Goal: Task Accomplishment & Management: Use online tool/utility

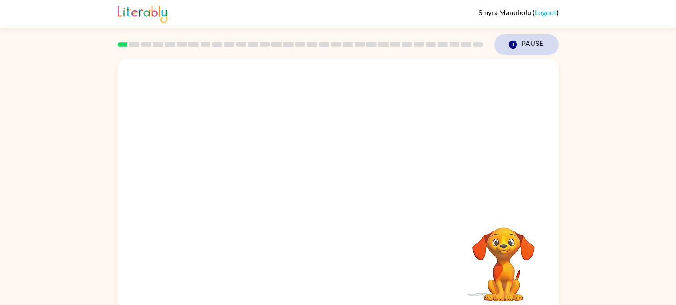
click at [515, 44] on icon "button" at bounding box center [512, 45] width 8 height 8
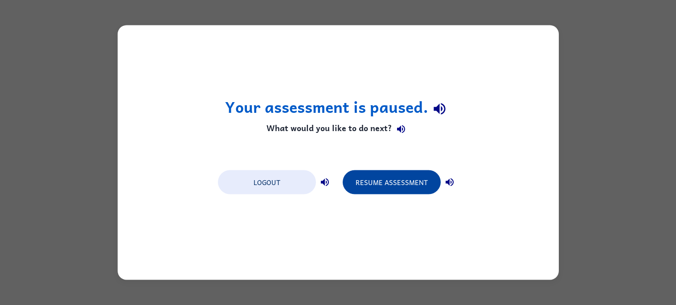
click at [429, 179] on button "Resume Assessment" at bounding box center [392, 182] width 98 height 24
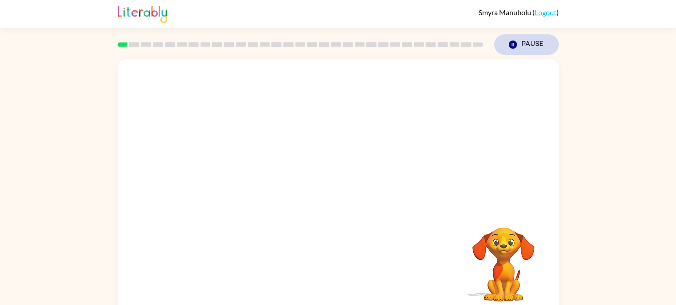
click at [516, 35] on button "Pause Pause" at bounding box center [526, 44] width 65 height 20
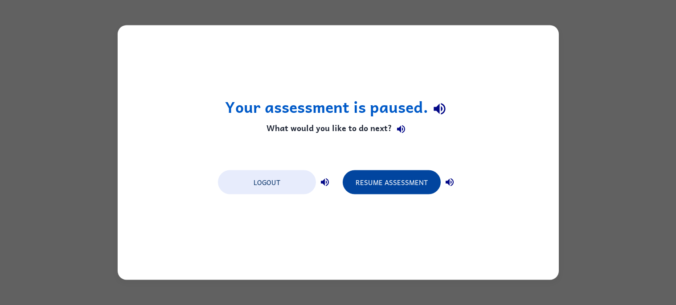
click at [411, 185] on button "Resume Assessment" at bounding box center [392, 182] width 98 height 24
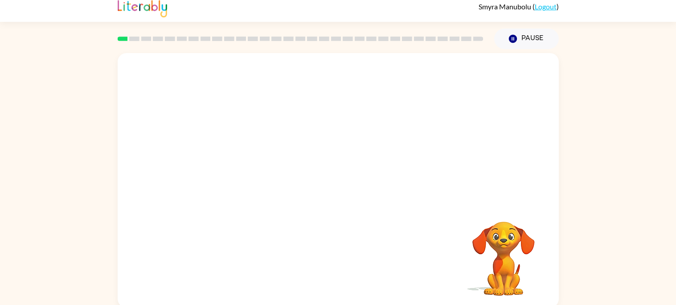
scroll to position [7, 0]
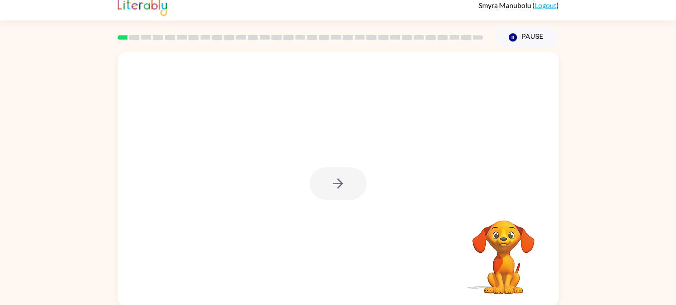
click at [364, 162] on div at bounding box center [338, 179] width 441 height 254
click at [347, 171] on div at bounding box center [338, 183] width 57 height 33
click at [338, 178] on div at bounding box center [338, 183] width 57 height 33
click at [336, 182] on div at bounding box center [338, 183] width 57 height 33
click at [331, 177] on div at bounding box center [338, 183] width 57 height 33
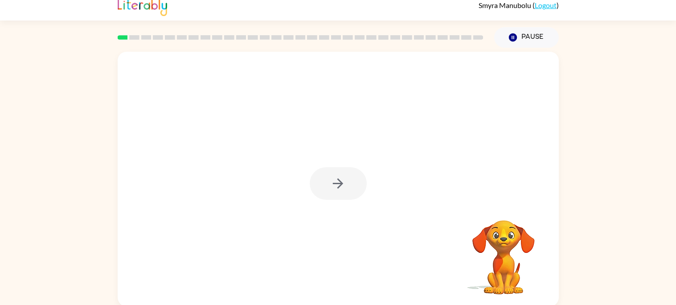
click at [317, 189] on div at bounding box center [338, 183] width 57 height 33
click at [338, 166] on div at bounding box center [338, 179] width 441 height 254
click at [340, 171] on div at bounding box center [338, 183] width 57 height 33
click at [337, 183] on div at bounding box center [338, 183] width 57 height 33
click at [338, 183] on div at bounding box center [338, 183] width 57 height 33
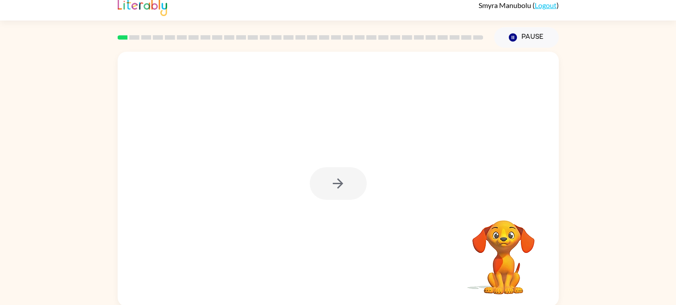
click at [337, 188] on div at bounding box center [338, 183] width 57 height 33
click at [337, 179] on div at bounding box center [338, 183] width 57 height 33
click at [338, 180] on div at bounding box center [338, 183] width 57 height 33
click at [347, 173] on button "button" at bounding box center [338, 183] width 57 height 33
click at [348, 175] on div at bounding box center [338, 183] width 57 height 33
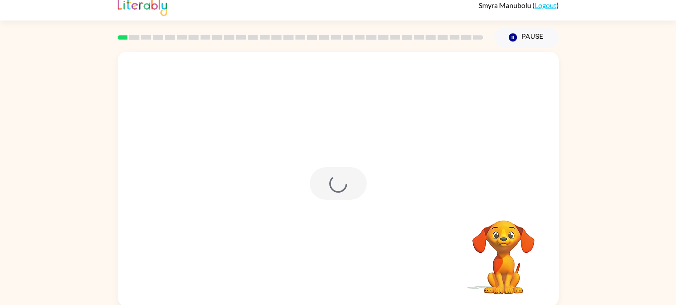
click at [347, 182] on div at bounding box center [338, 183] width 57 height 33
click at [352, 171] on div at bounding box center [338, 127] width 441 height 150
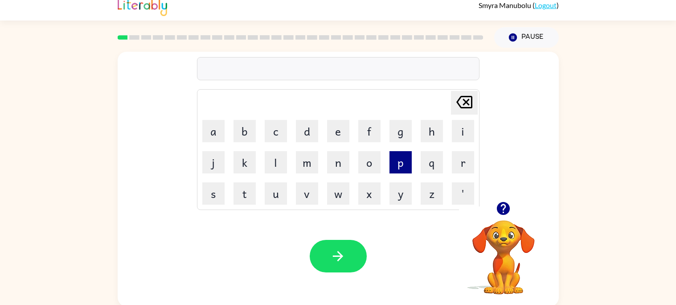
click at [403, 163] on button "p" at bounding box center [400, 162] width 22 height 22
click at [220, 127] on button "a" at bounding box center [213, 131] width 22 height 22
click at [308, 130] on button "d" at bounding box center [307, 131] width 22 height 22
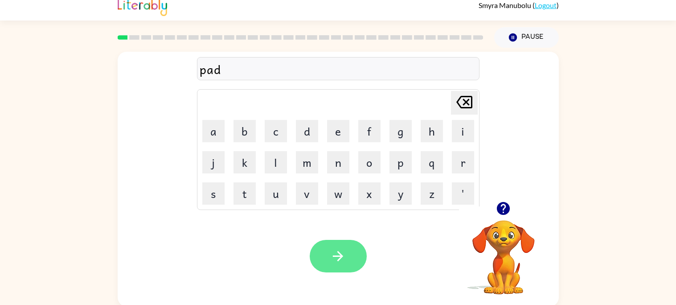
click at [347, 254] on button "button" at bounding box center [338, 256] width 57 height 33
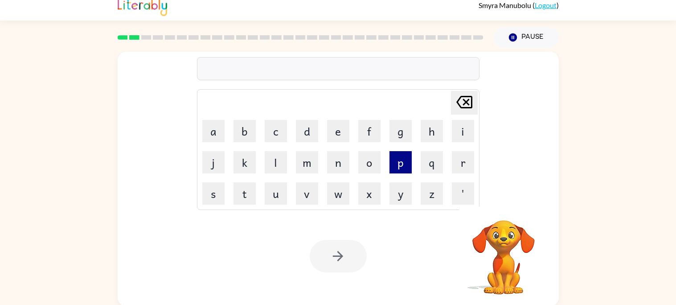
click at [400, 169] on button "p" at bounding box center [400, 162] width 22 height 22
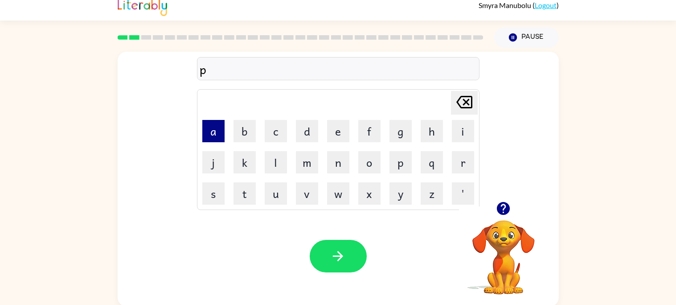
click at [221, 127] on button "a" at bounding box center [213, 131] width 22 height 22
click at [339, 187] on button "w" at bounding box center [338, 193] width 22 height 22
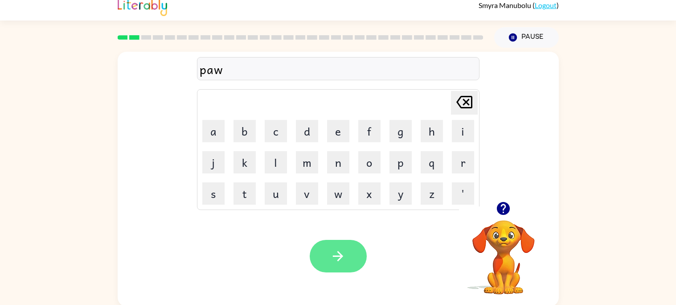
click at [346, 248] on button "button" at bounding box center [338, 256] width 57 height 33
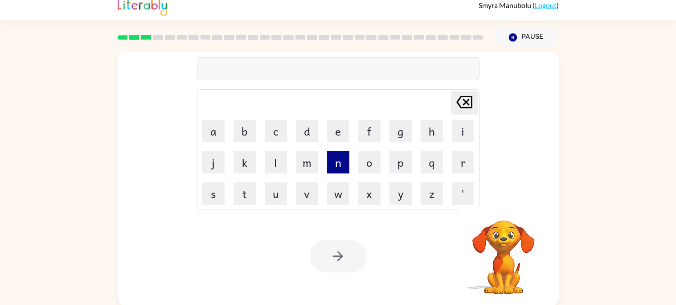
click at [346, 160] on button "n" at bounding box center [338, 162] width 22 height 22
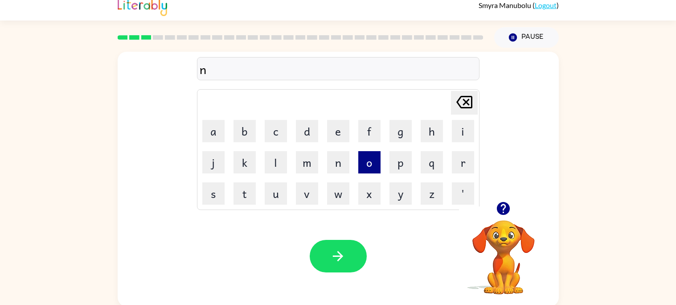
click at [371, 164] on button "o" at bounding box center [369, 162] width 22 height 22
click at [468, 163] on button "r" at bounding box center [463, 162] width 22 height 22
click at [245, 199] on button "t" at bounding box center [244, 193] width 22 height 22
click at [432, 135] on button "h" at bounding box center [431, 131] width 22 height 22
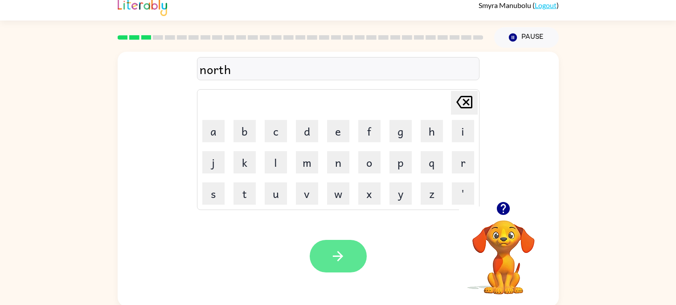
click at [342, 266] on button "button" at bounding box center [338, 256] width 57 height 33
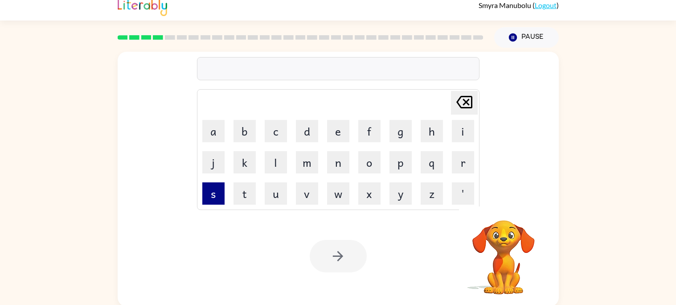
click at [215, 194] on button "s" at bounding box center [213, 193] width 22 height 22
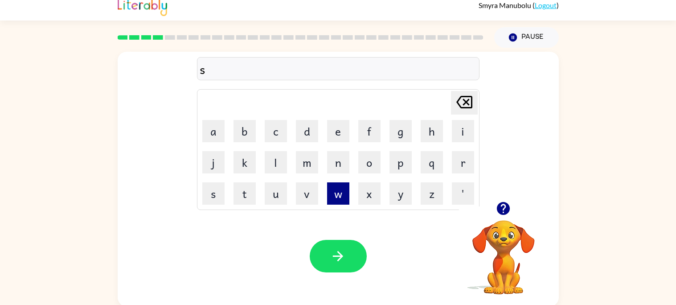
click at [347, 195] on button "w" at bounding box center [338, 193] width 22 height 22
click at [461, 136] on button "i" at bounding box center [463, 131] width 22 height 22
click at [314, 169] on button "m" at bounding box center [307, 162] width 22 height 22
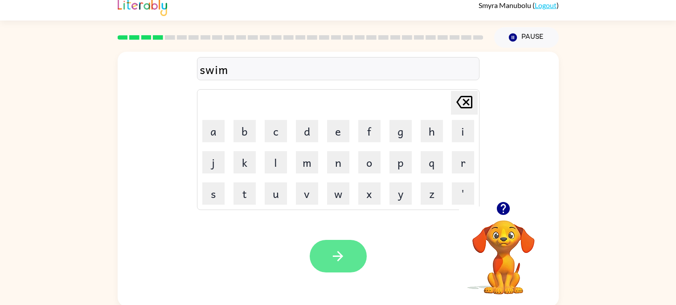
click at [350, 252] on button "button" at bounding box center [338, 256] width 57 height 33
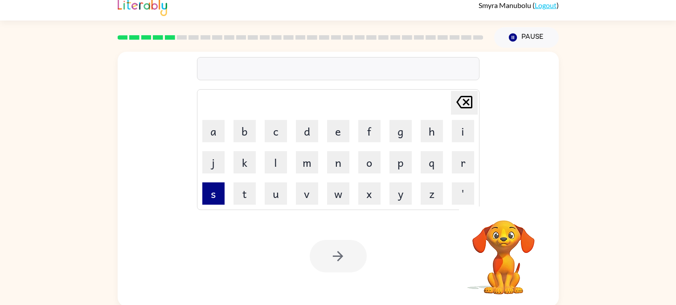
click at [214, 202] on button "s" at bounding box center [213, 193] width 22 height 22
click at [281, 135] on button "c" at bounding box center [276, 131] width 22 height 22
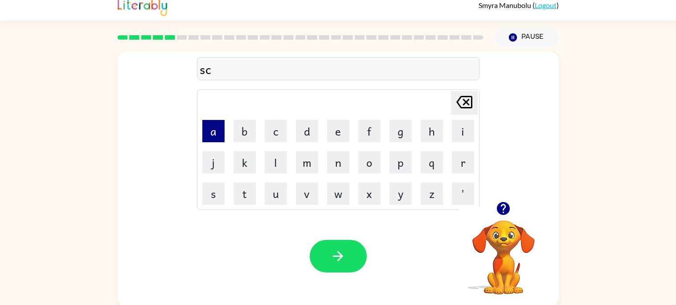
click at [210, 130] on button "a" at bounding box center [213, 131] width 22 height 22
click at [272, 202] on button "u" at bounding box center [276, 193] width 22 height 22
click at [248, 196] on button "t" at bounding box center [244, 193] width 22 height 22
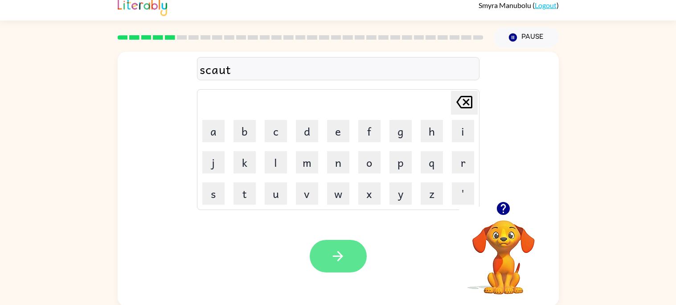
click at [353, 254] on button "button" at bounding box center [338, 256] width 57 height 33
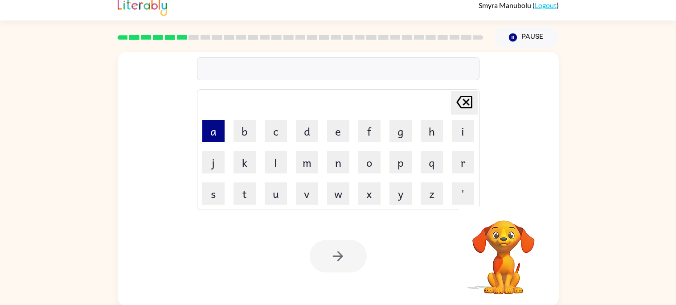
click at [220, 134] on button "a" at bounding box center [213, 131] width 22 height 22
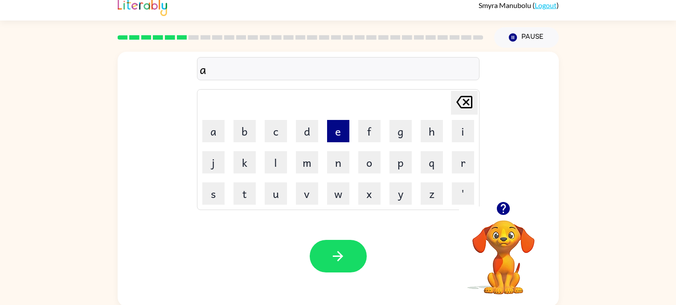
click at [338, 132] on button "e" at bounding box center [338, 131] width 22 height 22
click at [310, 166] on button "m" at bounding box center [307, 162] width 22 height 22
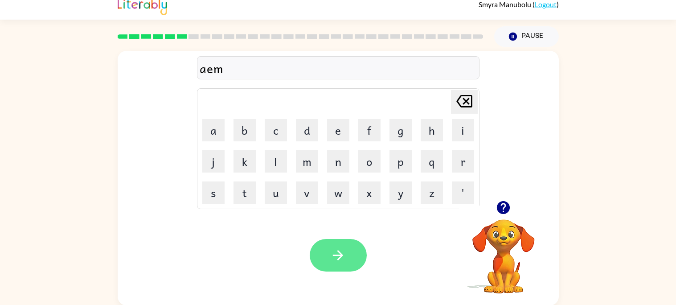
click at [348, 257] on button "button" at bounding box center [338, 255] width 57 height 33
click at [348, 260] on div at bounding box center [338, 255] width 57 height 33
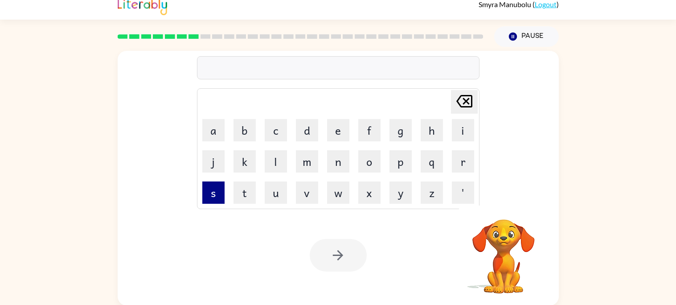
click at [217, 187] on button "s" at bounding box center [213, 192] width 22 height 22
click at [277, 134] on button "c" at bounding box center [276, 130] width 22 height 22
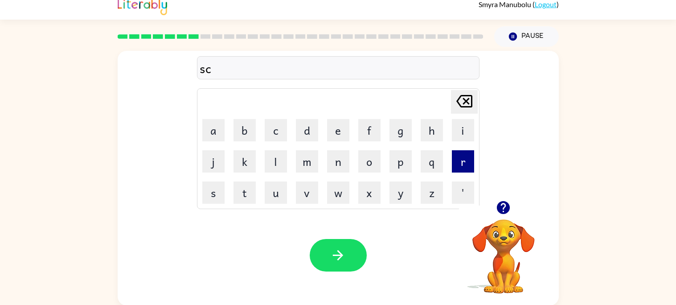
click at [460, 163] on button "r" at bounding box center [463, 161] width 22 height 22
click at [463, 128] on button "i" at bounding box center [463, 130] width 22 height 22
click at [251, 132] on button "b" at bounding box center [244, 130] width 22 height 22
click at [275, 161] on button "l" at bounding box center [276, 161] width 22 height 22
click at [339, 134] on button "e" at bounding box center [338, 130] width 22 height 22
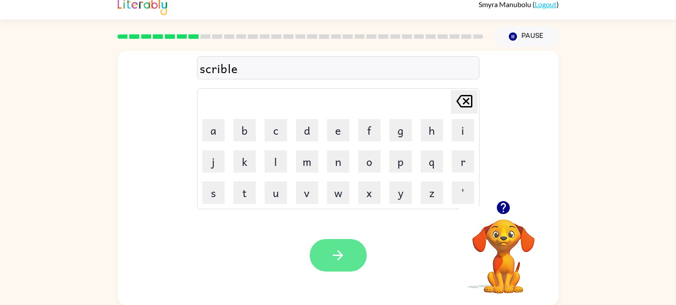
click at [347, 257] on button "button" at bounding box center [338, 255] width 57 height 33
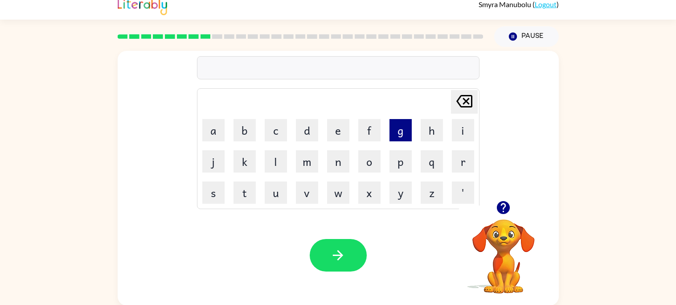
click at [398, 133] on button "g" at bounding box center [400, 130] width 22 height 22
click at [470, 156] on button "r" at bounding box center [463, 161] width 22 height 22
click at [216, 130] on button "a" at bounding box center [213, 130] width 22 height 22
click at [402, 163] on button "p" at bounding box center [400, 161] width 22 height 22
click at [439, 128] on button "h" at bounding box center [431, 130] width 22 height 22
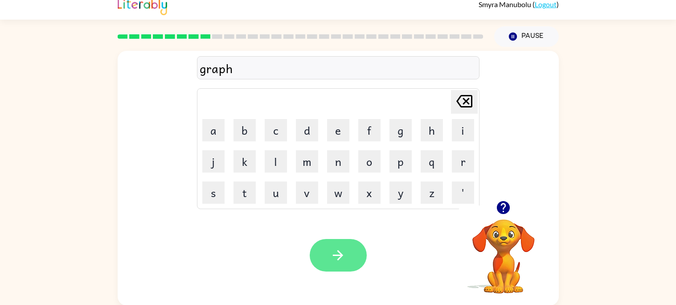
click at [341, 258] on icon "button" at bounding box center [338, 255] width 16 height 16
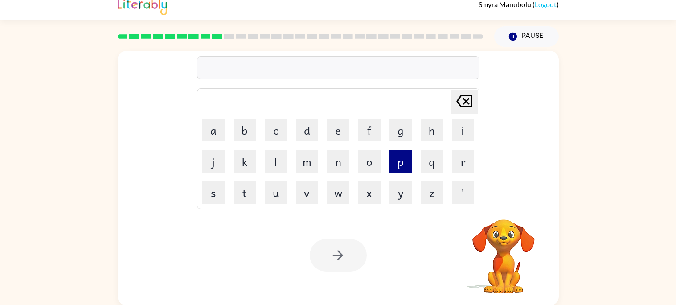
click at [397, 164] on button "p" at bounding box center [400, 161] width 22 height 22
click at [362, 158] on button "o" at bounding box center [369, 161] width 22 height 22
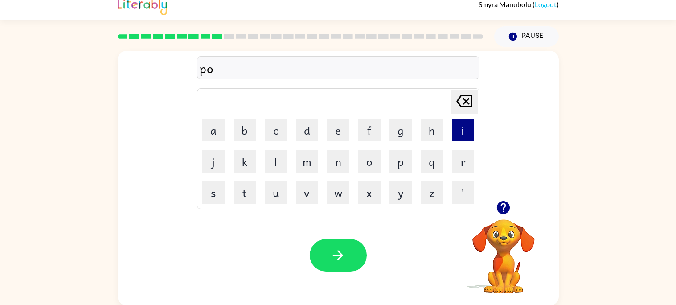
click at [463, 136] on button "i" at bounding box center [463, 130] width 22 height 22
click at [337, 161] on button "n" at bounding box center [338, 161] width 22 height 22
click at [248, 196] on button "t" at bounding box center [244, 192] width 22 height 22
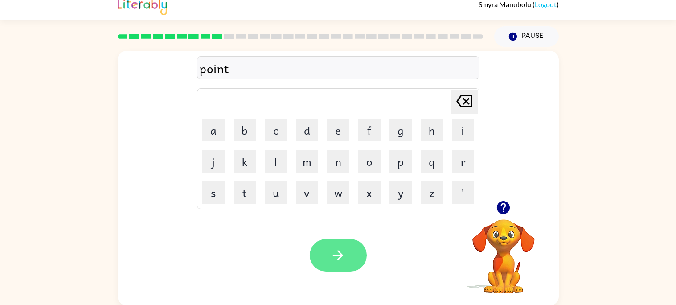
click at [352, 253] on button "button" at bounding box center [338, 255] width 57 height 33
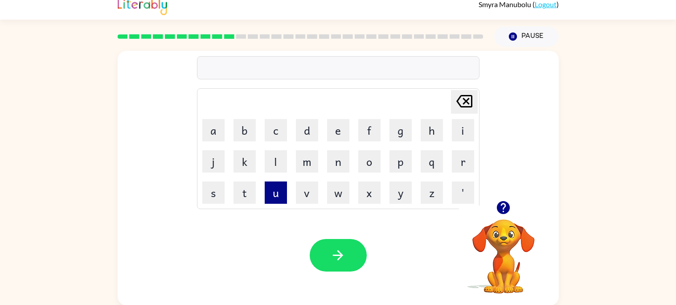
click at [273, 198] on button "u" at bounding box center [276, 192] width 22 height 22
click at [337, 162] on button "n" at bounding box center [338, 161] width 22 height 22
click at [372, 129] on button "f" at bounding box center [369, 130] width 22 height 22
click at [365, 166] on button "o" at bounding box center [369, 161] width 22 height 22
click at [276, 162] on button "l" at bounding box center [276, 161] width 22 height 22
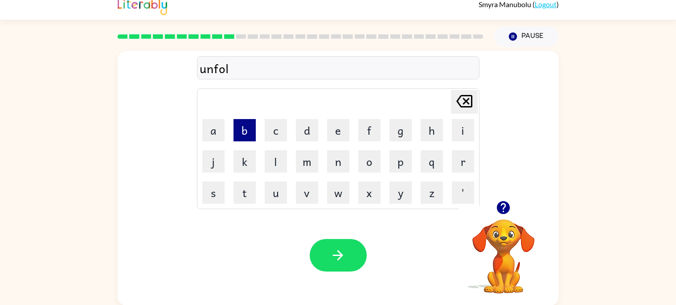
click at [246, 137] on button "b" at bounding box center [244, 130] width 22 height 22
click at [463, 97] on icon "Delete Delete last character input" at bounding box center [463, 100] width 21 height 21
click at [309, 139] on button "d" at bounding box center [307, 130] width 22 height 22
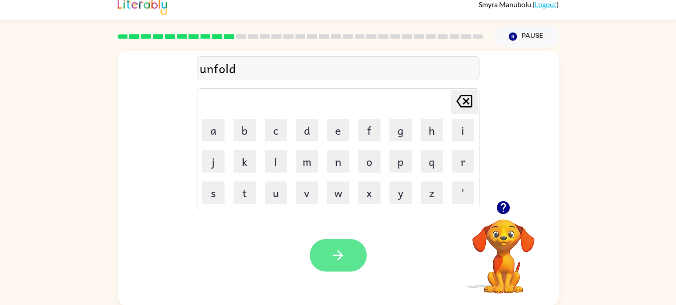
click at [345, 254] on icon "button" at bounding box center [338, 255] width 16 height 16
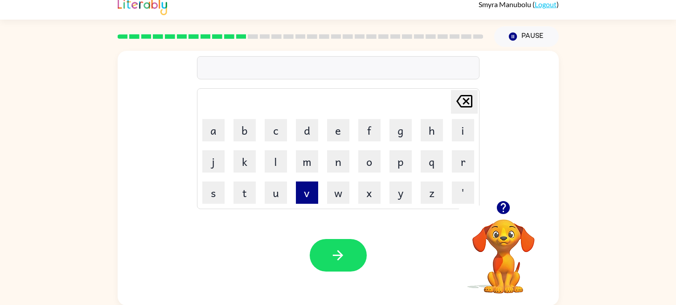
click at [312, 196] on button "v" at bounding box center [307, 192] width 22 height 22
click at [371, 162] on button "o" at bounding box center [369, 161] width 22 height 22
click at [253, 196] on button "t" at bounding box center [244, 192] width 22 height 22
click at [341, 134] on button "e" at bounding box center [338, 130] width 22 height 22
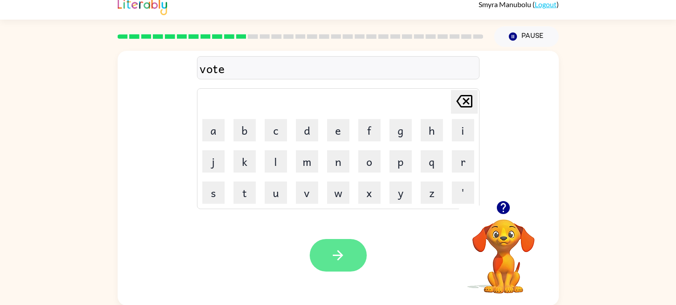
click at [351, 256] on button "button" at bounding box center [338, 255] width 57 height 33
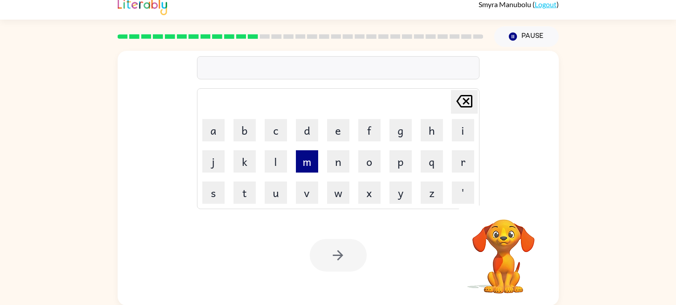
click at [307, 164] on button "m" at bounding box center [307, 161] width 22 height 22
click at [460, 127] on button "i" at bounding box center [463, 130] width 22 height 22
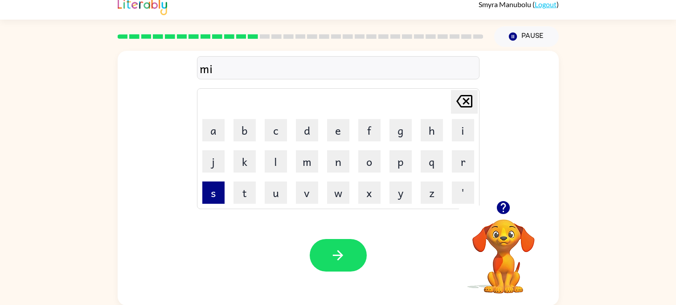
click at [218, 190] on button "s" at bounding box center [213, 192] width 22 height 22
click at [251, 193] on button "t" at bounding box center [244, 192] width 22 height 22
click at [216, 136] on button "a" at bounding box center [213, 130] width 22 height 22
click at [277, 128] on button "c" at bounding box center [276, 130] width 22 height 22
click at [341, 128] on button "e" at bounding box center [338, 130] width 22 height 22
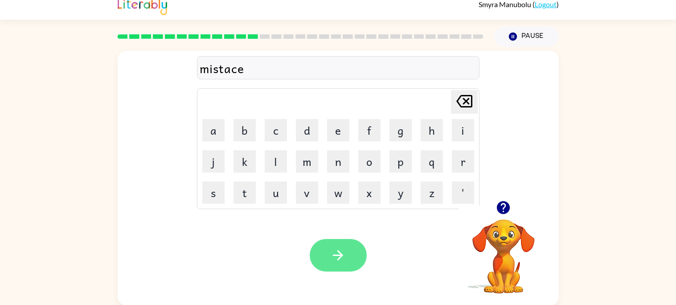
click at [346, 269] on button "button" at bounding box center [338, 255] width 57 height 33
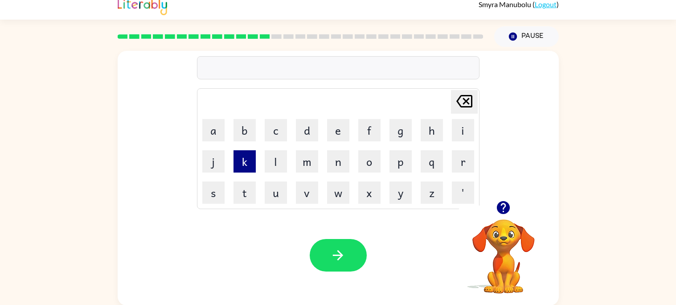
click at [241, 162] on button "k" at bounding box center [244, 161] width 22 height 22
click at [462, 127] on button "i" at bounding box center [463, 130] width 22 height 22
click at [336, 171] on button "n" at bounding box center [338, 161] width 22 height 22
click at [309, 132] on button "d" at bounding box center [307, 130] width 22 height 22
click at [463, 155] on button "r" at bounding box center [463, 161] width 22 height 22
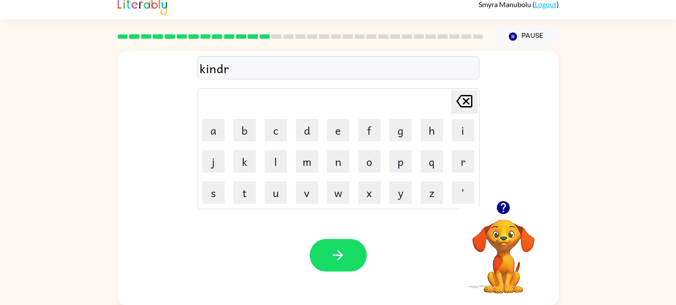
click at [459, 91] on icon "Delete Delete last character input" at bounding box center [463, 100] width 21 height 21
click at [272, 165] on button "l" at bounding box center [276, 161] width 22 height 22
click at [397, 194] on button "y" at bounding box center [400, 192] width 22 height 22
click at [351, 261] on button "button" at bounding box center [338, 255] width 57 height 33
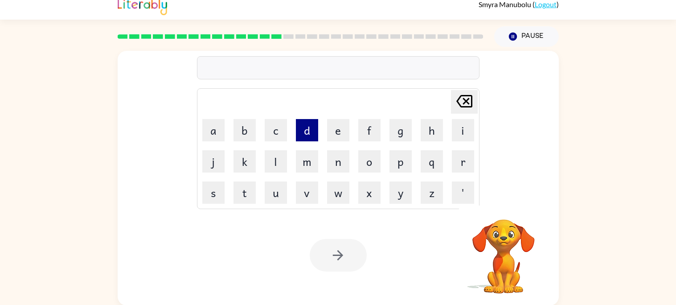
click at [314, 132] on button "d" at bounding box center [307, 130] width 22 height 22
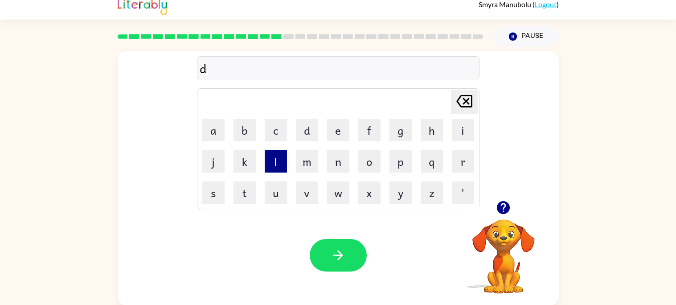
click at [282, 159] on button "l" at bounding box center [276, 161] width 22 height 22
click at [218, 132] on button "a" at bounding box center [213, 130] width 22 height 22
click at [404, 198] on button "y" at bounding box center [400, 192] width 22 height 22
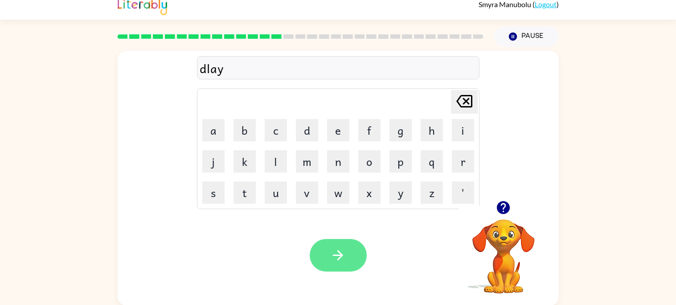
click at [355, 262] on button "button" at bounding box center [338, 255] width 57 height 33
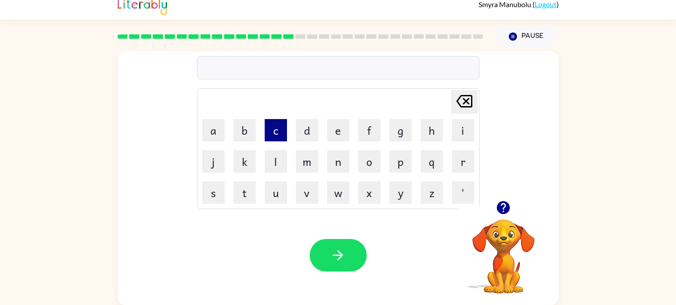
click at [276, 129] on button "c" at bounding box center [276, 130] width 22 height 22
click at [372, 160] on button "o" at bounding box center [369, 161] width 22 height 22
click at [465, 163] on button "r" at bounding box center [463, 161] width 22 height 22
click at [307, 141] on button "d" at bounding box center [307, 130] width 22 height 22
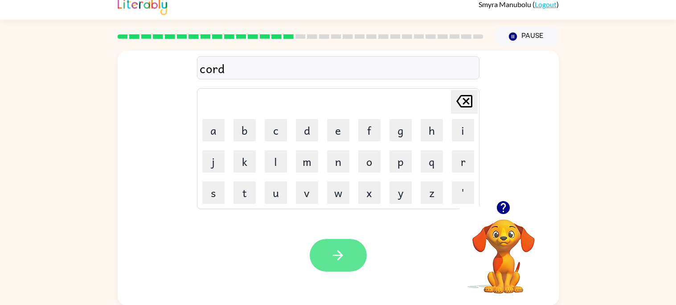
click at [358, 262] on button "button" at bounding box center [338, 255] width 57 height 33
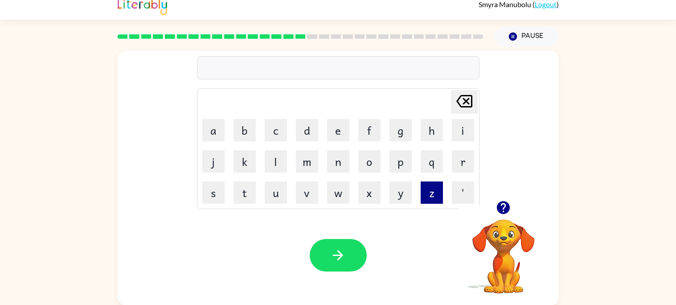
click at [432, 196] on button "z" at bounding box center [431, 192] width 22 height 22
click at [464, 135] on button "i" at bounding box center [463, 130] width 22 height 22
click at [402, 162] on button "p" at bounding box center [400, 161] width 22 height 22
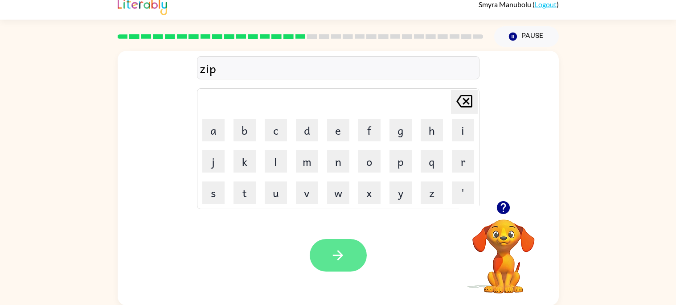
click at [348, 269] on button "button" at bounding box center [338, 255] width 57 height 33
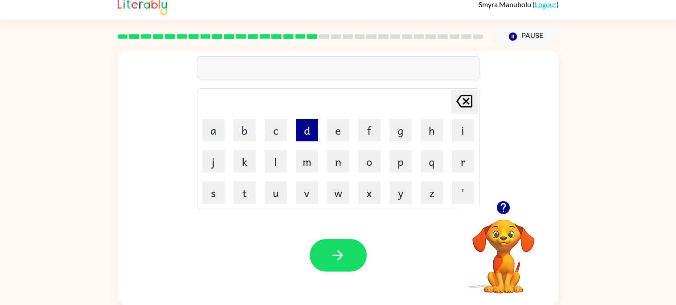
click at [307, 135] on button "d" at bounding box center [307, 130] width 22 height 22
click at [470, 161] on button "r" at bounding box center [463, 161] width 22 height 22
click at [374, 164] on button "o" at bounding box center [369, 161] width 22 height 22
click at [393, 165] on button "p" at bounding box center [400, 161] width 22 height 22
click at [457, 136] on button "i" at bounding box center [463, 130] width 22 height 22
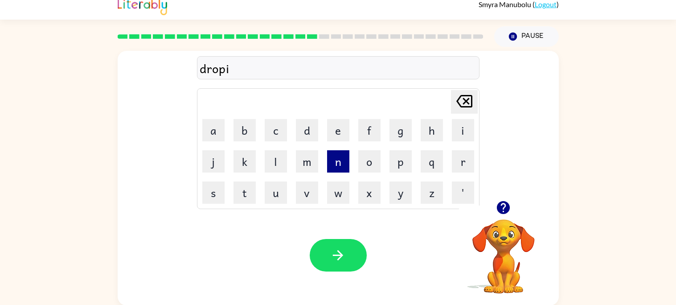
click at [338, 163] on button "n" at bounding box center [338, 161] width 22 height 22
click at [399, 133] on button "g" at bounding box center [400, 130] width 22 height 22
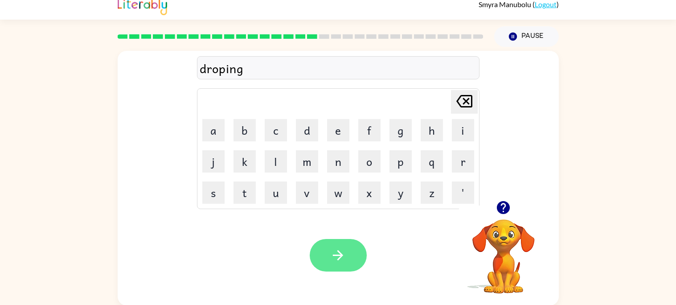
click at [349, 256] on button "button" at bounding box center [338, 255] width 57 height 33
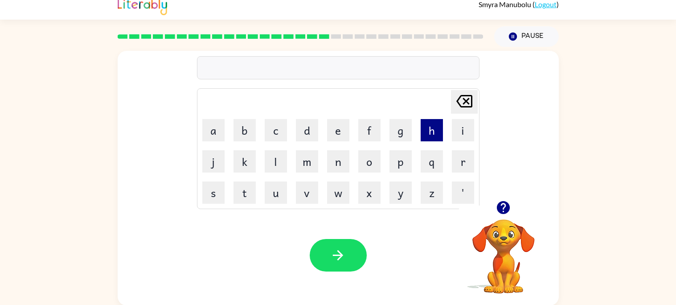
click at [435, 137] on button "h" at bounding box center [431, 130] width 22 height 22
click at [338, 134] on button "e" at bounding box center [338, 130] width 22 height 22
click at [461, 163] on button "r" at bounding box center [463, 161] width 22 height 22
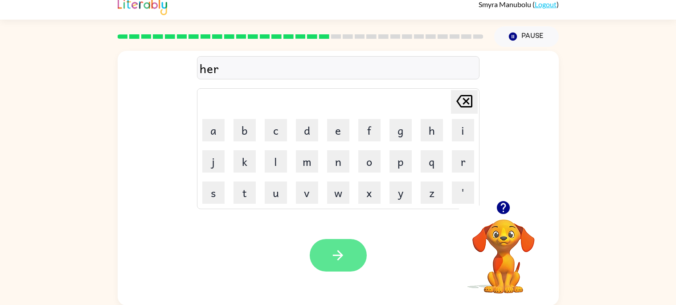
click at [366, 252] on button "button" at bounding box center [338, 255] width 57 height 33
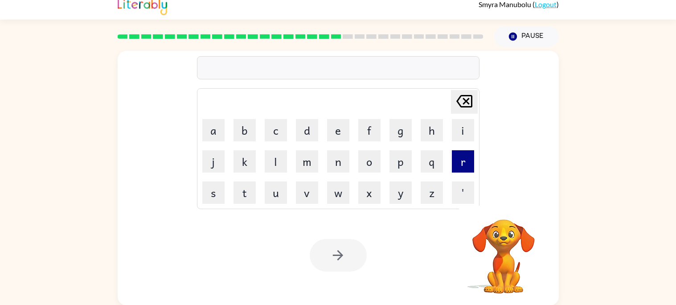
click at [462, 160] on button "r" at bounding box center [463, 161] width 22 height 22
click at [465, 161] on button "r" at bounding box center [463, 161] width 22 height 22
click at [453, 101] on icon "Delete Delete last character input" at bounding box center [463, 100] width 21 height 21
click at [337, 130] on button "e" at bounding box center [338, 130] width 22 height 22
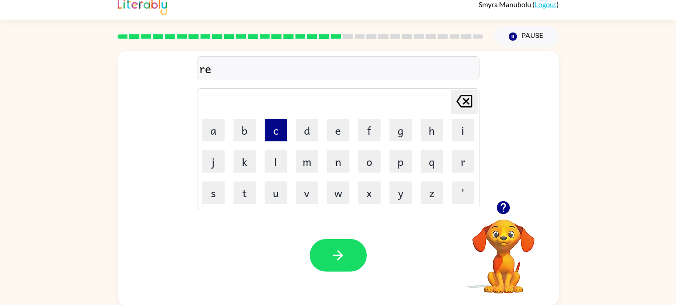
click at [279, 131] on button "c" at bounding box center [276, 130] width 22 height 22
click at [430, 129] on button "h" at bounding box center [431, 130] width 22 height 22
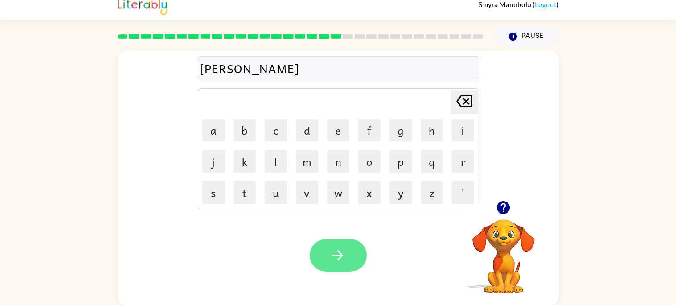
click at [346, 251] on button "button" at bounding box center [338, 255] width 57 height 33
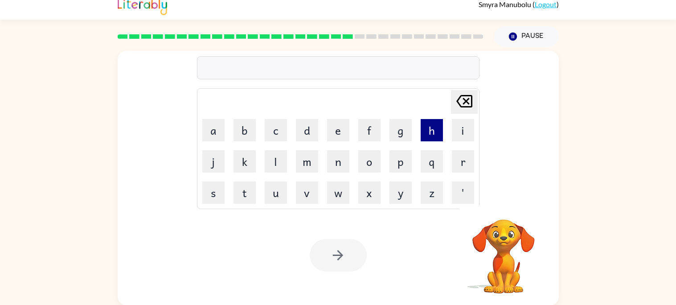
click at [436, 126] on button "h" at bounding box center [431, 130] width 22 height 22
click at [466, 126] on button "i" at bounding box center [463, 130] width 22 height 22
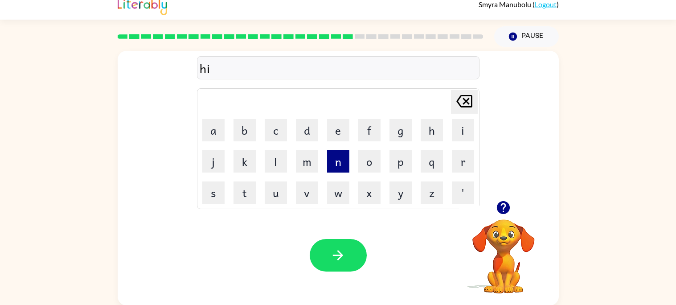
click at [344, 167] on button "n" at bounding box center [338, 161] width 22 height 22
click at [242, 199] on button "t" at bounding box center [244, 192] width 22 height 22
click at [464, 135] on button "i" at bounding box center [463, 130] width 22 height 22
click at [302, 126] on button "d" at bounding box center [307, 130] width 22 height 22
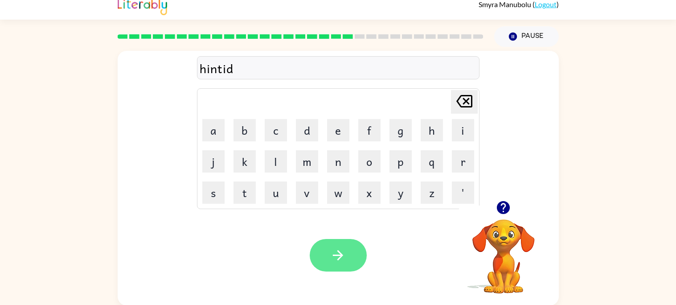
click at [355, 266] on button "button" at bounding box center [338, 255] width 57 height 33
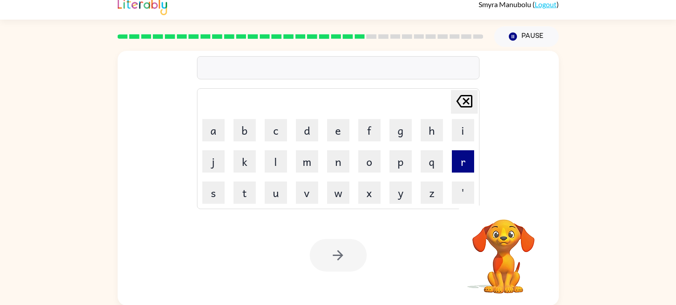
click at [465, 168] on button "r" at bounding box center [463, 161] width 22 height 22
click at [465, 131] on button "i" at bounding box center [463, 130] width 22 height 22
click at [279, 135] on button "c" at bounding box center [276, 130] width 22 height 22
click at [343, 129] on button "e" at bounding box center [338, 130] width 22 height 22
click at [355, 261] on div at bounding box center [338, 255] width 57 height 33
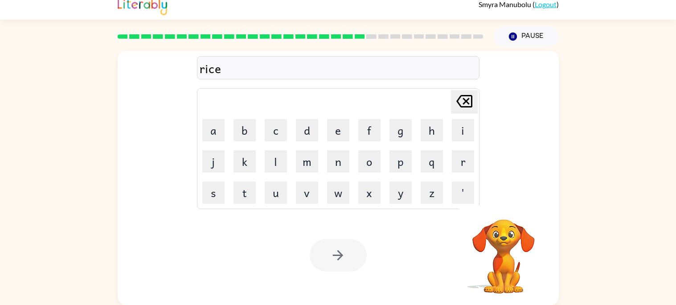
click at [359, 254] on div at bounding box center [338, 255] width 57 height 33
click at [356, 262] on button "button" at bounding box center [338, 255] width 57 height 33
click at [464, 163] on button "r" at bounding box center [463, 161] width 22 height 22
click at [218, 129] on button "a" at bounding box center [213, 130] width 22 height 22
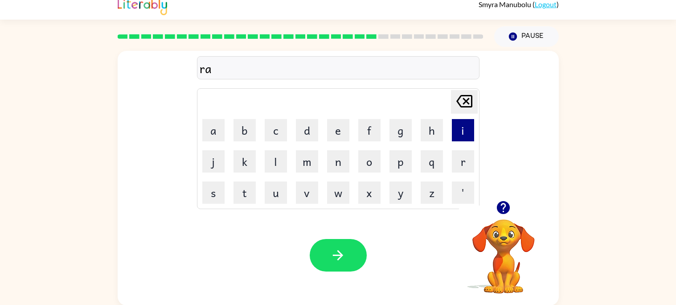
click at [472, 135] on button "i" at bounding box center [463, 130] width 22 height 22
click at [339, 159] on button "n" at bounding box center [338, 161] width 22 height 22
click at [278, 128] on button "c" at bounding box center [276, 130] width 22 height 22
click at [368, 159] on button "o" at bounding box center [369, 161] width 22 height 22
click at [244, 195] on button "t" at bounding box center [244, 192] width 22 height 22
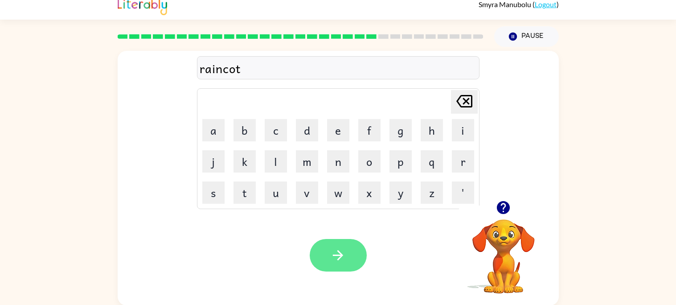
click at [351, 264] on button "button" at bounding box center [338, 255] width 57 height 33
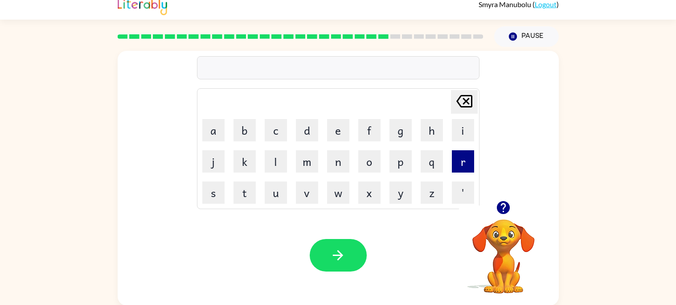
click at [465, 160] on button "r" at bounding box center [463, 161] width 22 height 22
click at [339, 126] on button "e" at bounding box center [338, 130] width 22 height 22
click at [302, 166] on button "m" at bounding box center [307, 161] width 22 height 22
click at [214, 120] on button "a" at bounding box center [213, 130] width 22 height 22
click at [460, 165] on button "r" at bounding box center [463, 161] width 22 height 22
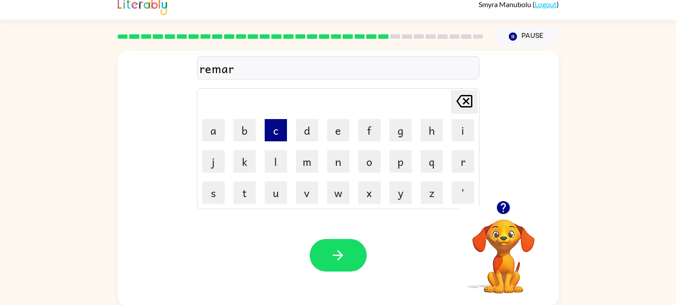
click at [277, 135] on button "c" at bounding box center [276, 130] width 22 height 22
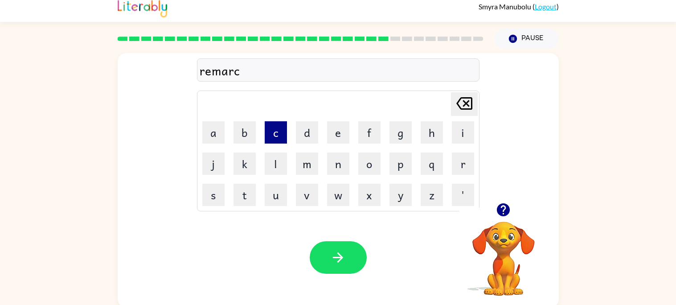
scroll to position [5, 0]
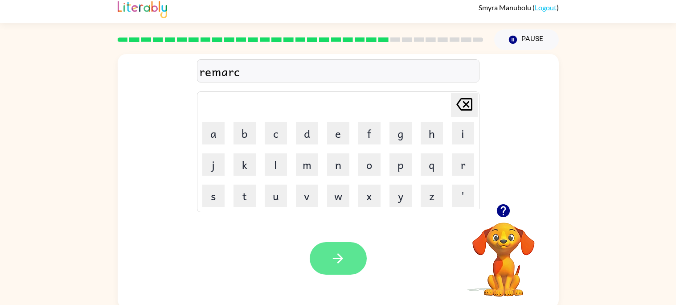
click at [343, 249] on button "button" at bounding box center [338, 258] width 57 height 33
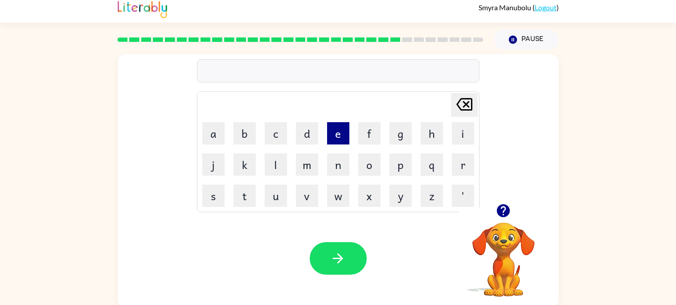
click at [337, 129] on button "e" at bounding box center [338, 133] width 22 height 22
click at [311, 140] on button "d" at bounding box center [307, 133] width 22 height 22
click at [310, 203] on button "v" at bounding box center [307, 195] width 22 height 22
click at [223, 134] on button "a" at bounding box center [213, 133] width 22 height 22
click at [339, 163] on button "n" at bounding box center [338, 164] width 22 height 22
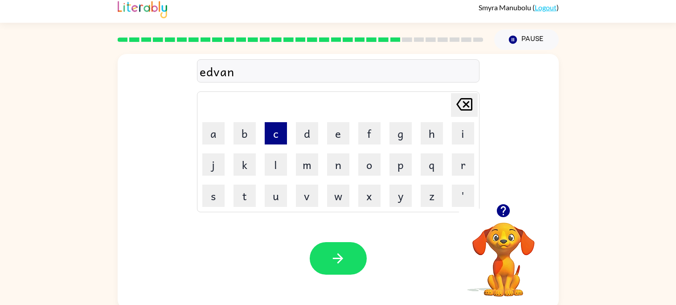
click at [286, 130] on button "c" at bounding box center [276, 133] width 22 height 22
click at [462, 128] on button "i" at bounding box center [463, 133] width 22 height 22
click at [335, 171] on button "n" at bounding box center [338, 164] width 22 height 22
click at [400, 135] on button "g" at bounding box center [400, 133] width 22 height 22
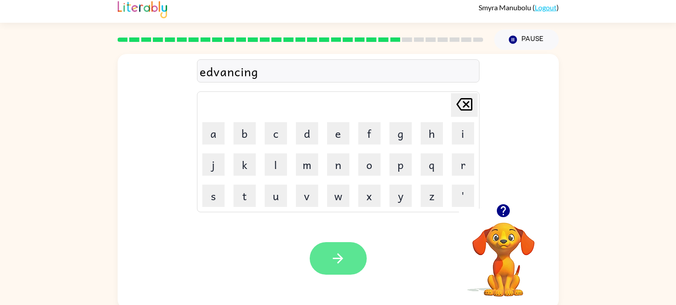
click at [359, 266] on button "button" at bounding box center [338, 258] width 57 height 33
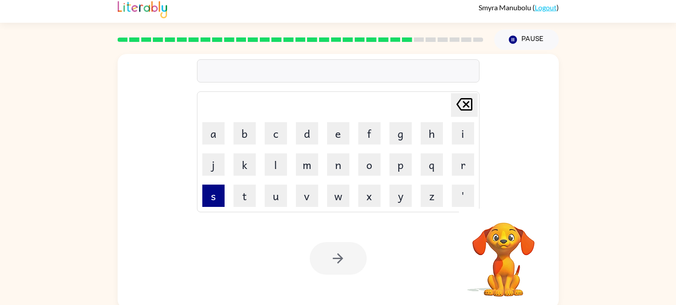
click at [214, 201] on button "s" at bounding box center [213, 195] width 22 height 22
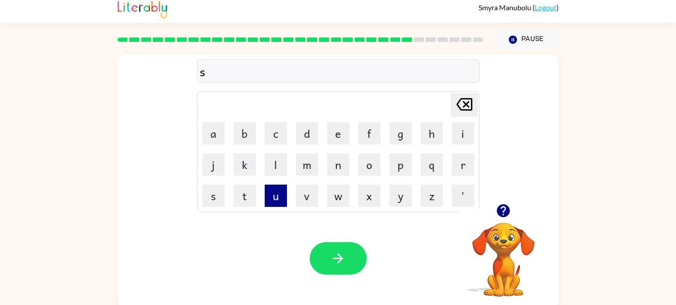
click at [275, 204] on button "u" at bounding box center [276, 195] width 22 height 22
click at [339, 165] on button "n" at bounding box center [338, 164] width 22 height 22
click at [279, 165] on button "l" at bounding box center [276, 164] width 22 height 22
click at [460, 131] on button "i" at bounding box center [463, 133] width 22 height 22
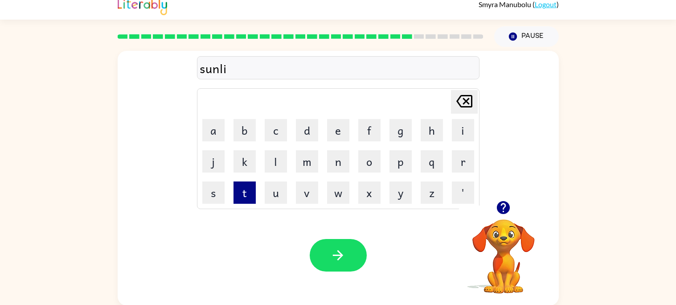
click at [242, 193] on button "t" at bounding box center [244, 192] width 22 height 22
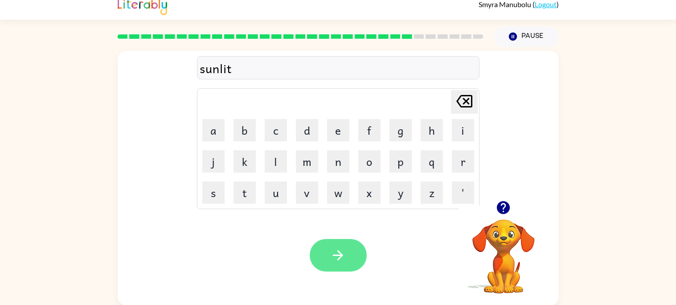
click at [347, 256] on button "button" at bounding box center [338, 255] width 57 height 33
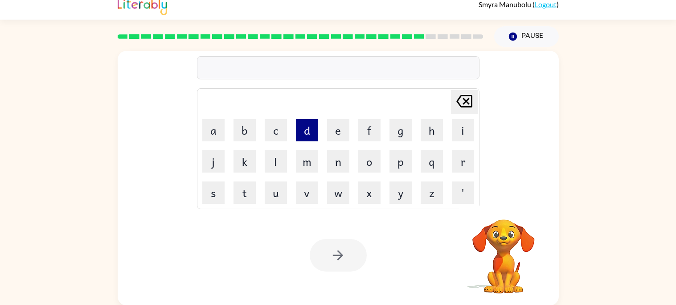
click at [310, 136] on button "d" at bounding box center [307, 130] width 22 height 22
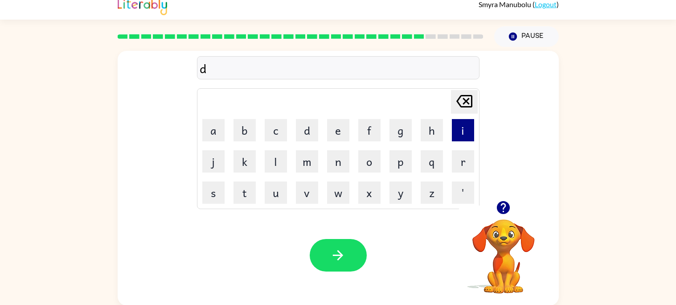
click at [459, 136] on button "i" at bounding box center [463, 130] width 22 height 22
click at [223, 188] on button "s" at bounding box center [213, 192] width 22 height 22
click at [279, 136] on button "c" at bounding box center [276, 130] width 22 height 22
click at [371, 159] on button "o" at bounding box center [369, 161] width 22 height 22
click at [302, 193] on button "v" at bounding box center [307, 192] width 22 height 22
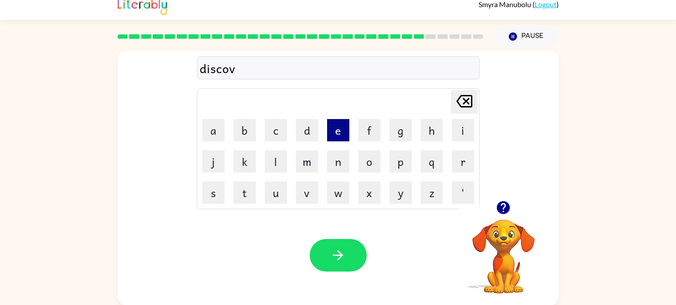
click at [332, 126] on button "e" at bounding box center [338, 130] width 22 height 22
click at [464, 151] on button "r" at bounding box center [463, 161] width 22 height 22
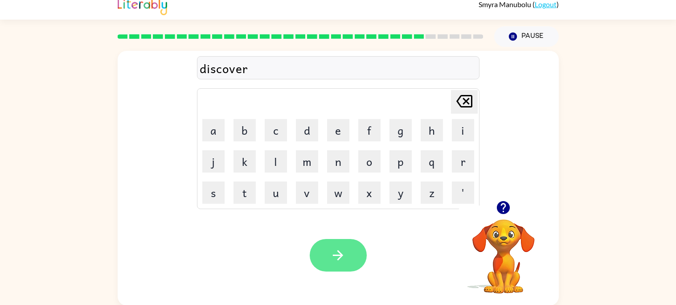
click at [363, 255] on button "button" at bounding box center [338, 255] width 57 height 33
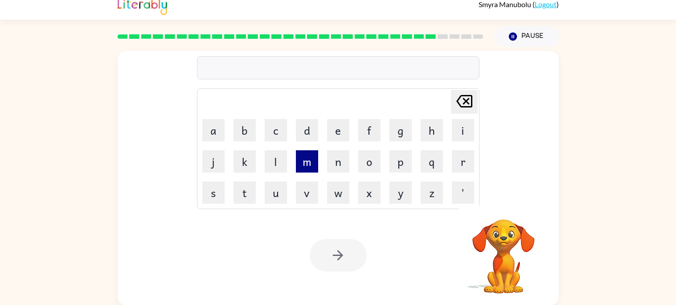
click at [310, 165] on button "m" at bounding box center [307, 161] width 22 height 22
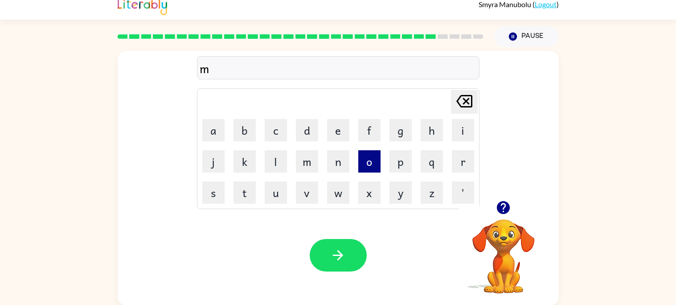
click at [371, 161] on button "o" at bounding box center [369, 161] width 22 height 22
click at [337, 163] on button "n" at bounding box center [338, 161] width 22 height 22
click at [334, 135] on button "e" at bounding box center [338, 130] width 22 height 22
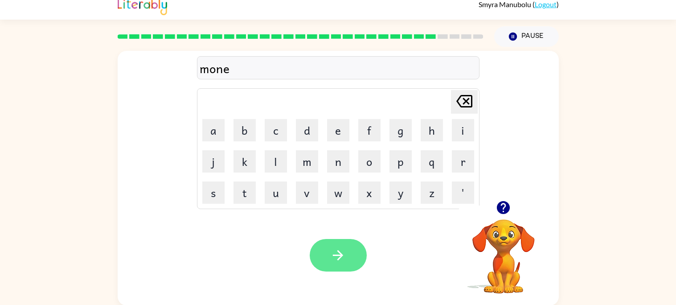
click at [338, 261] on icon "button" at bounding box center [338, 255] width 16 height 16
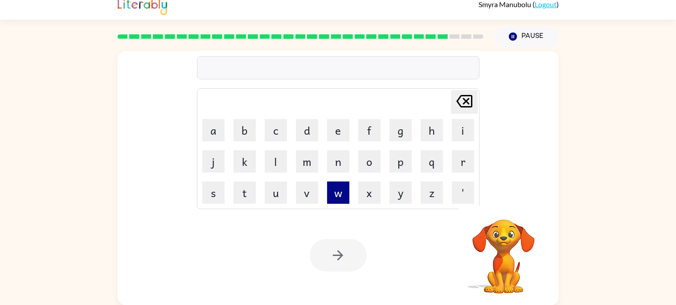
click at [332, 195] on button "w" at bounding box center [338, 192] width 22 height 22
click at [428, 130] on button "h" at bounding box center [431, 130] width 22 height 22
click at [332, 133] on button "e" at bounding box center [338, 130] width 22 height 22
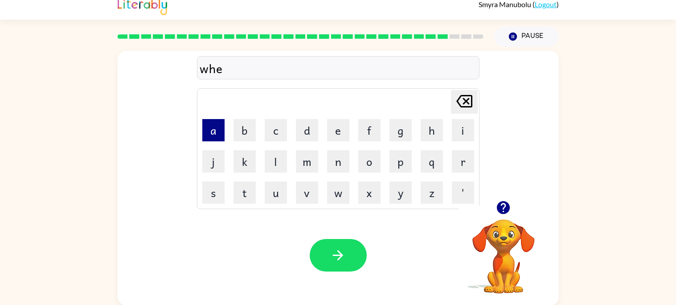
click at [211, 126] on button "a" at bounding box center [213, 130] width 22 height 22
click at [460, 99] on icon "Delete Delete last character input" at bounding box center [463, 100] width 21 height 21
click at [338, 135] on button "e" at bounding box center [338, 130] width 22 height 22
click at [338, 126] on button "e" at bounding box center [338, 130] width 22 height 22
click at [337, 134] on button "e" at bounding box center [338, 130] width 22 height 22
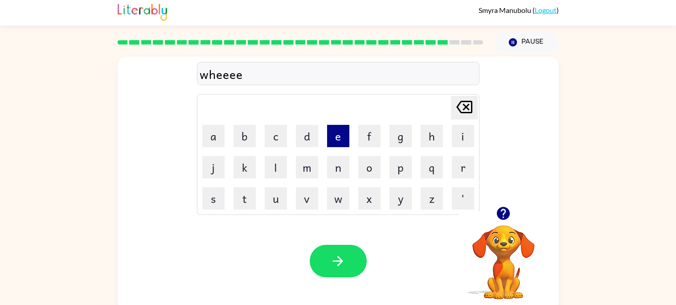
scroll to position [3, 0]
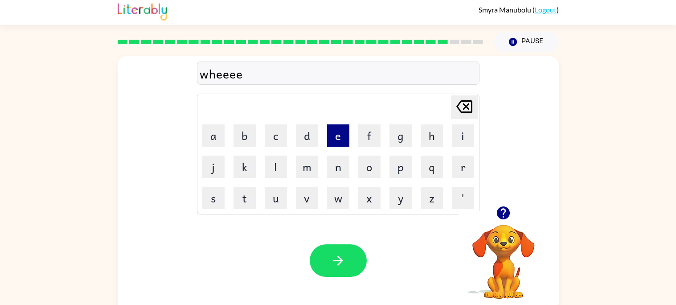
click at [330, 131] on button "e" at bounding box center [338, 135] width 22 height 22
click at [331, 130] on button "e" at bounding box center [338, 135] width 22 height 22
click at [327, 136] on button "e" at bounding box center [338, 135] width 22 height 22
click at [327, 135] on button "e" at bounding box center [338, 135] width 22 height 22
click at [327, 136] on button "e" at bounding box center [338, 135] width 22 height 22
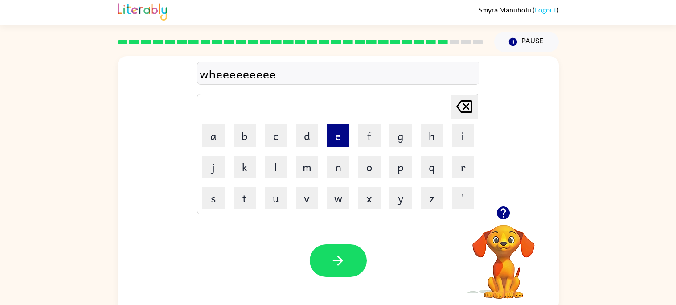
click at [327, 136] on button "e" at bounding box center [338, 135] width 22 height 22
click at [332, 130] on button "e" at bounding box center [338, 135] width 22 height 22
click at [329, 132] on button "e" at bounding box center [338, 135] width 22 height 22
click at [333, 131] on button "e" at bounding box center [338, 135] width 22 height 22
click at [334, 133] on button "e" at bounding box center [338, 135] width 22 height 22
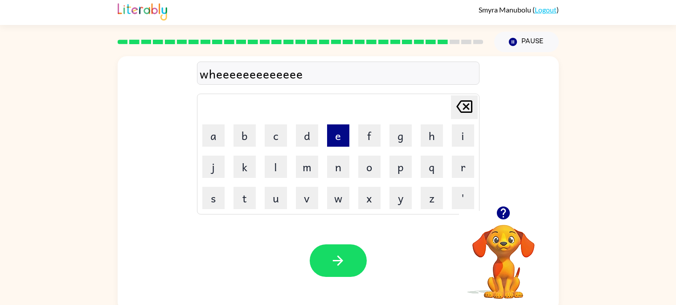
click at [334, 135] on button "e" at bounding box center [338, 135] width 22 height 22
click at [337, 137] on button "e" at bounding box center [338, 135] width 22 height 22
click at [335, 139] on button "e" at bounding box center [338, 135] width 22 height 22
click at [336, 139] on button "e" at bounding box center [338, 135] width 22 height 22
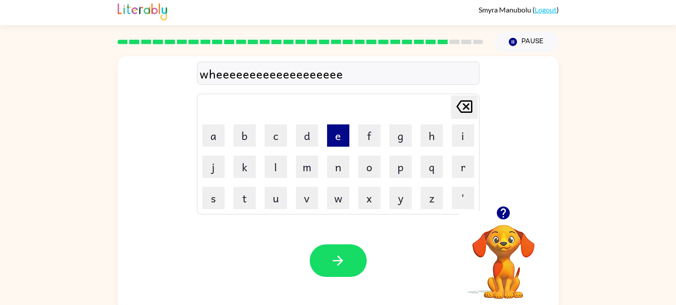
click at [338, 137] on button "e" at bounding box center [338, 135] width 22 height 22
click at [336, 141] on button "e" at bounding box center [338, 135] width 22 height 22
click at [334, 141] on button "e" at bounding box center [338, 135] width 22 height 22
click at [336, 138] on button "e" at bounding box center [338, 135] width 22 height 22
click at [336, 136] on button "e" at bounding box center [338, 135] width 22 height 22
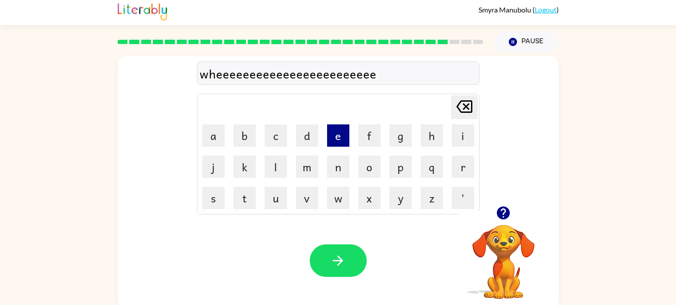
click at [336, 136] on button "e" at bounding box center [338, 135] width 22 height 22
click at [332, 139] on button "e" at bounding box center [338, 135] width 22 height 22
click at [333, 139] on button "e" at bounding box center [338, 135] width 22 height 22
click at [334, 137] on button "e" at bounding box center [338, 135] width 22 height 22
click at [334, 139] on button "e" at bounding box center [338, 135] width 22 height 22
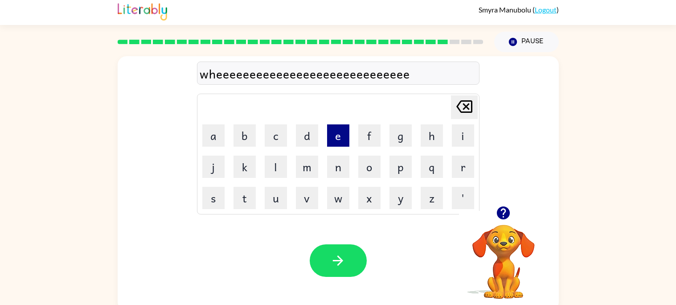
click at [336, 137] on button "e" at bounding box center [338, 135] width 22 height 22
click at [336, 136] on button "e" at bounding box center [338, 135] width 22 height 22
click at [337, 134] on button "e" at bounding box center [338, 135] width 22 height 22
click at [338, 136] on button "e" at bounding box center [338, 135] width 22 height 22
click at [340, 137] on button "e" at bounding box center [338, 135] width 22 height 22
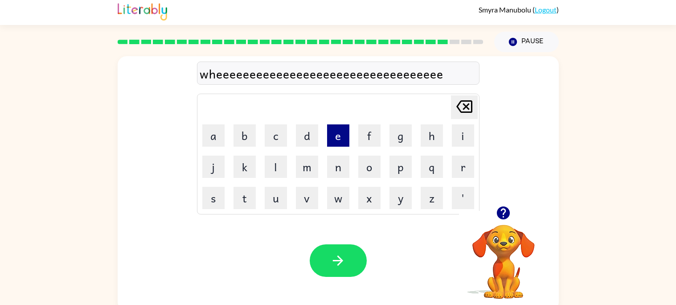
click at [340, 135] on button "e" at bounding box center [338, 135] width 22 height 22
click at [337, 137] on button "e" at bounding box center [338, 135] width 22 height 22
click at [336, 140] on button "e" at bounding box center [338, 135] width 22 height 22
click at [333, 144] on button "e" at bounding box center [338, 135] width 22 height 22
click at [334, 142] on button "e" at bounding box center [338, 135] width 22 height 22
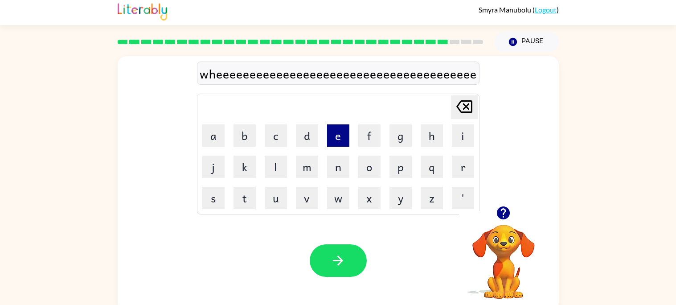
type button "e"
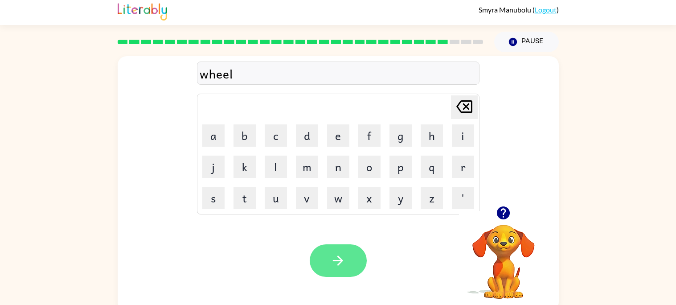
click at [351, 269] on button "button" at bounding box center [338, 260] width 57 height 33
click at [339, 273] on button "button" at bounding box center [338, 260] width 57 height 33
click at [344, 262] on icon "button" at bounding box center [338, 261] width 16 height 16
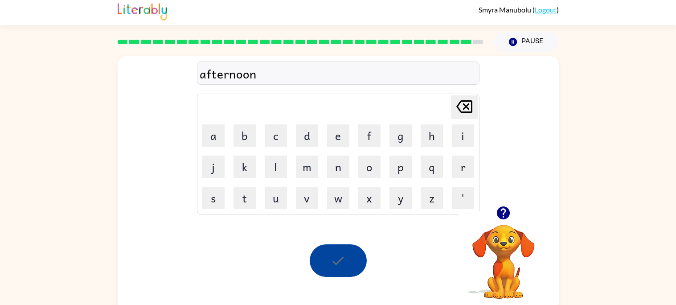
scroll to position [0, 0]
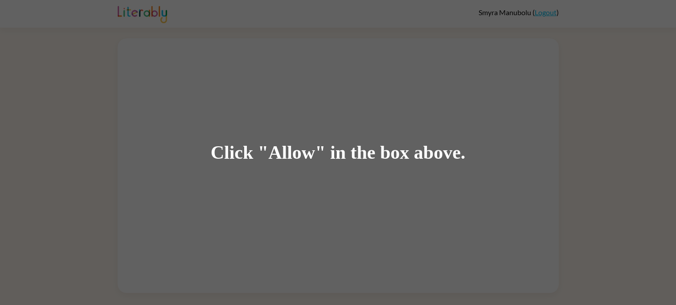
click at [376, 177] on div "Click "Allow" in the box above." at bounding box center [338, 152] width 676 height 305
click at [400, 146] on div "Click "Allow" in the box above." at bounding box center [338, 153] width 255 height 20
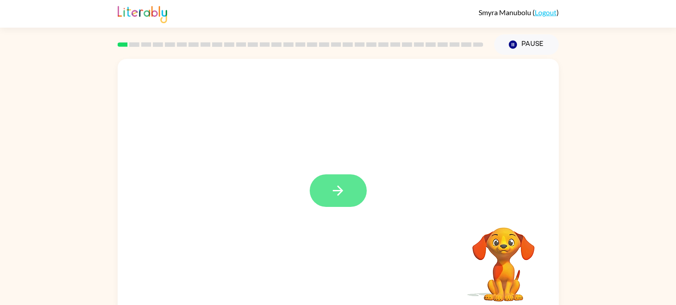
click at [339, 188] on icon "button" at bounding box center [338, 190] width 10 height 10
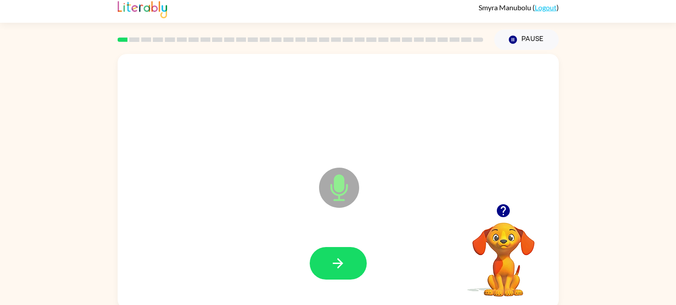
scroll to position [4, 0]
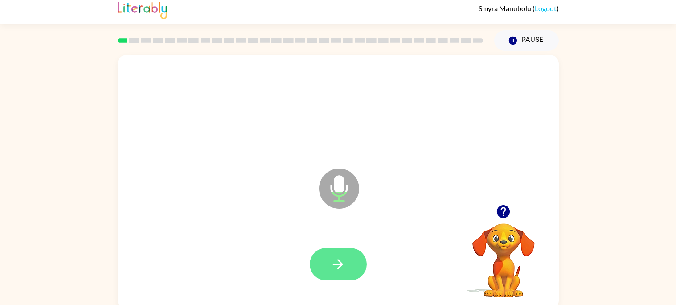
click at [339, 252] on button "button" at bounding box center [338, 264] width 57 height 33
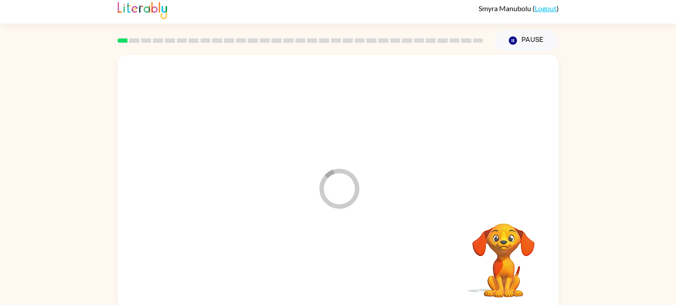
click at [347, 254] on div at bounding box center [337, 264] width 423 height 73
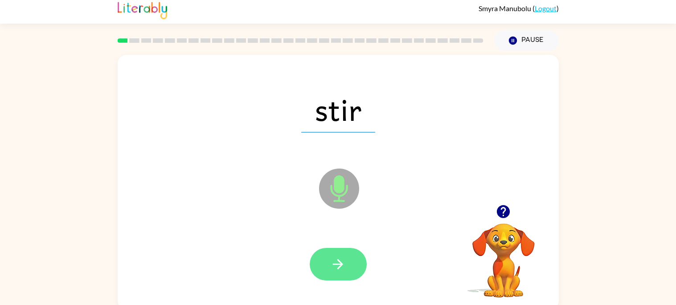
click at [356, 265] on button "button" at bounding box center [338, 264] width 57 height 33
click at [338, 273] on button "button" at bounding box center [338, 264] width 57 height 33
click at [343, 278] on button "button" at bounding box center [338, 264] width 57 height 33
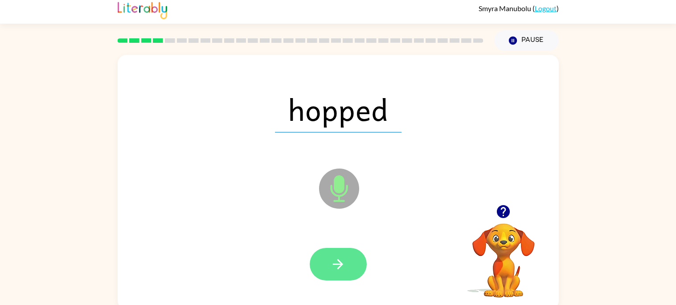
click at [357, 278] on button "button" at bounding box center [338, 264] width 57 height 33
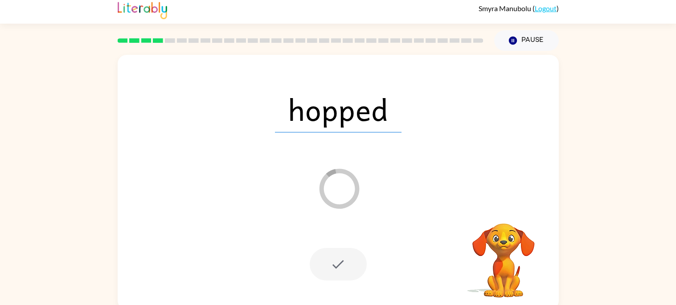
click at [348, 257] on div at bounding box center [338, 264] width 57 height 33
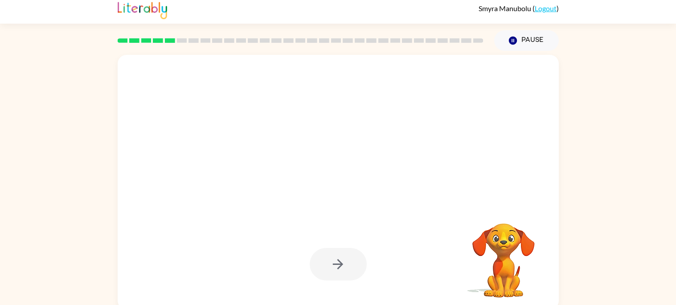
click at [346, 265] on div at bounding box center [338, 264] width 57 height 33
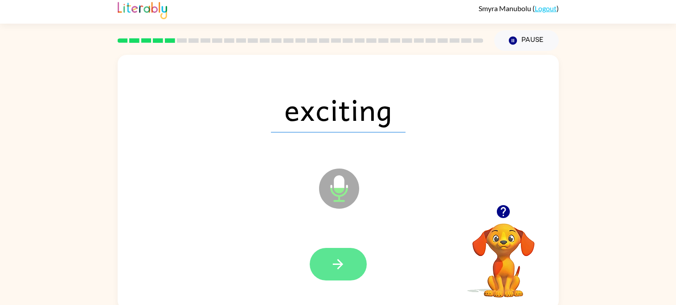
click at [355, 269] on button "button" at bounding box center [338, 264] width 57 height 33
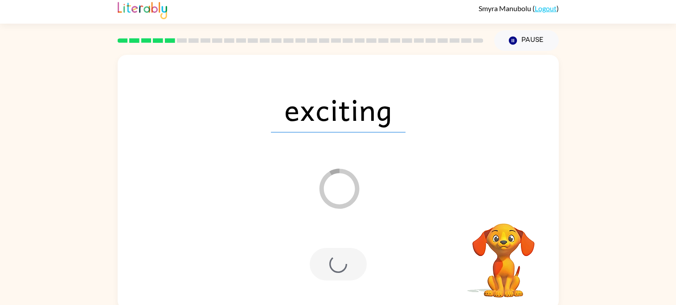
click at [343, 267] on div at bounding box center [338, 264] width 57 height 33
click at [346, 259] on div at bounding box center [338, 264] width 57 height 33
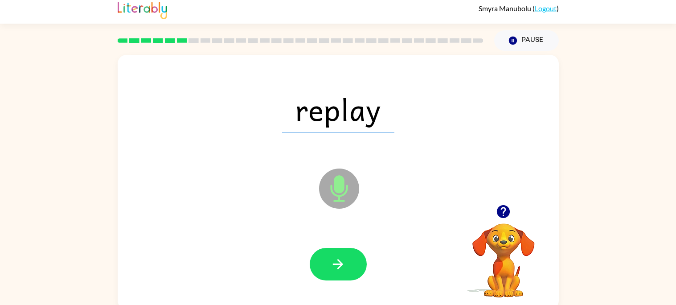
click at [372, 274] on div at bounding box center [337, 264] width 423 height 73
click at [351, 274] on button "button" at bounding box center [338, 264] width 57 height 33
click at [351, 261] on div at bounding box center [338, 264] width 57 height 33
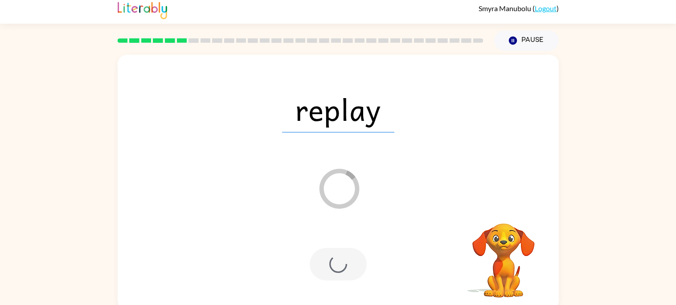
click at [351, 261] on div at bounding box center [338, 264] width 57 height 33
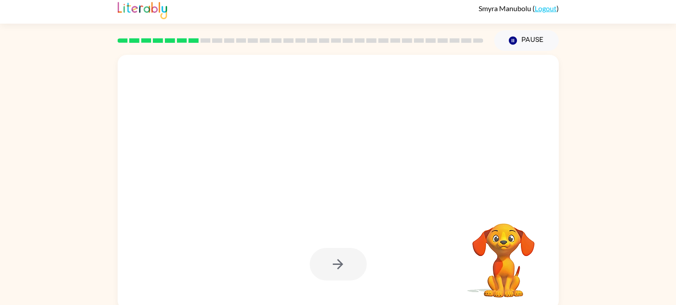
click at [616, 195] on div "Your browser must support playing .mp4 files to use Literably. Please try using…" at bounding box center [338, 180] width 676 height 258
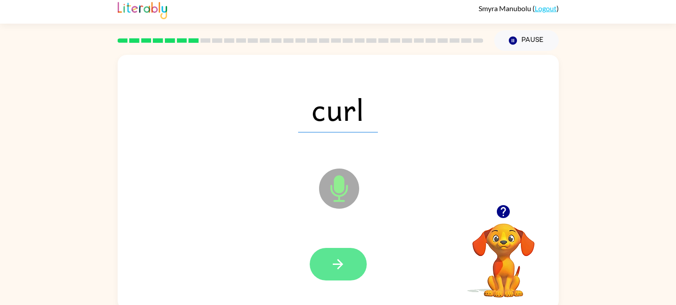
click at [347, 278] on button "button" at bounding box center [338, 264] width 57 height 33
click at [343, 269] on div at bounding box center [338, 264] width 57 height 33
click at [359, 268] on button "button" at bounding box center [338, 264] width 57 height 33
click at [336, 269] on icon "button" at bounding box center [338, 264] width 16 height 16
click at [341, 267] on icon "button" at bounding box center [338, 264] width 16 height 16
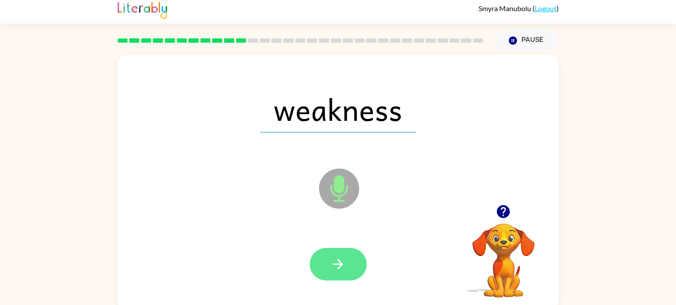
click at [350, 265] on button "button" at bounding box center [338, 264] width 57 height 33
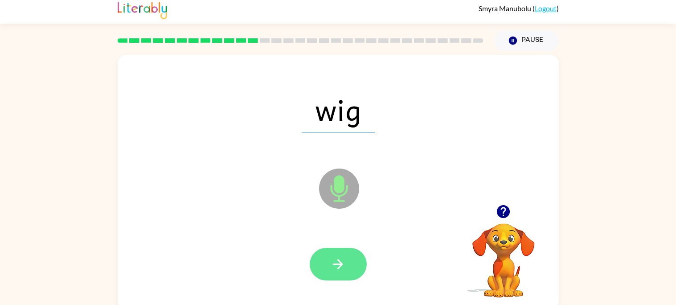
click at [337, 262] on icon "button" at bounding box center [338, 264] width 16 height 16
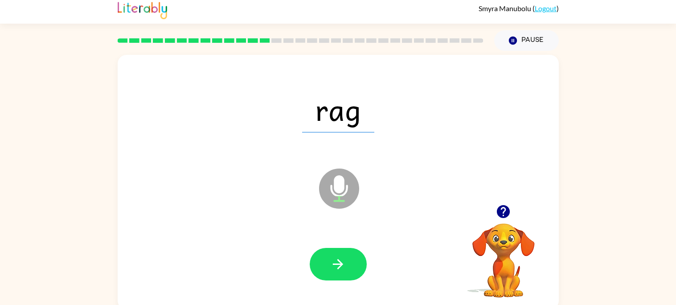
click at [360, 284] on div at bounding box center [337, 264] width 423 height 73
click at [346, 261] on button "button" at bounding box center [338, 264] width 57 height 33
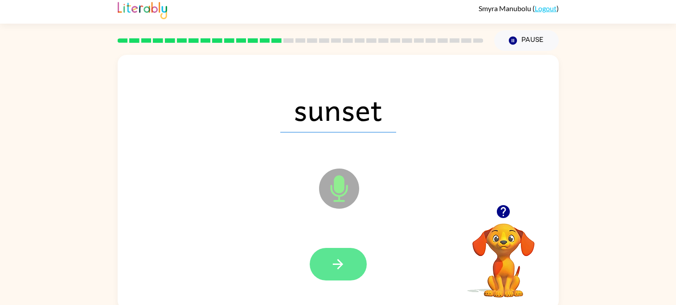
click at [348, 257] on button "button" at bounding box center [338, 264] width 57 height 33
click at [349, 277] on button "button" at bounding box center [338, 264] width 57 height 33
click at [330, 270] on icon "button" at bounding box center [338, 264] width 16 height 16
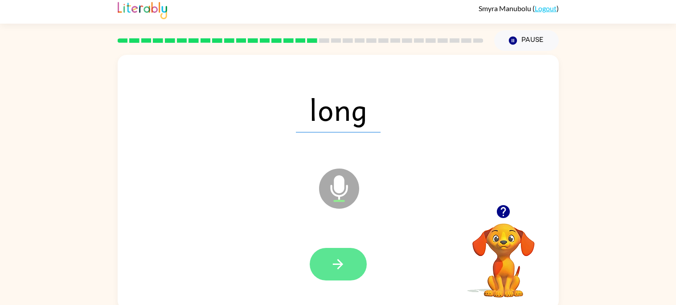
click at [349, 268] on button "button" at bounding box center [338, 264] width 57 height 33
click at [350, 270] on button "button" at bounding box center [338, 264] width 57 height 33
click at [343, 265] on icon "button" at bounding box center [338, 264] width 16 height 16
click at [339, 263] on icon "button" at bounding box center [338, 264] width 10 height 10
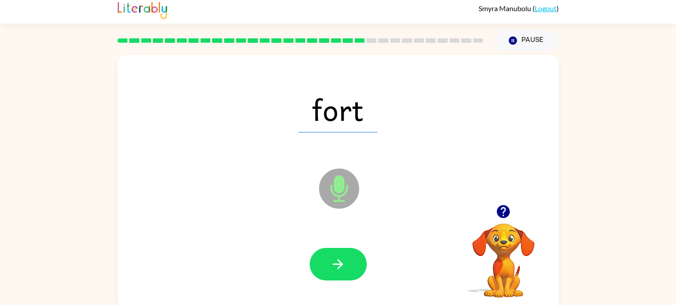
scroll to position [8, 0]
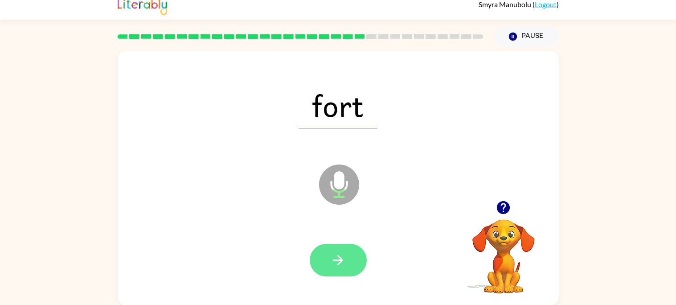
click at [359, 261] on button "button" at bounding box center [338, 260] width 57 height 33
click at [346, 249] on div at bounding box center [338, 260] width 57 height 33
click at [359, 249] on button "button" at bounding box center [338, 260] width 57 height 33
click at [356, 266] on button "button" at bounding box center [338, 260] width 57 height 33
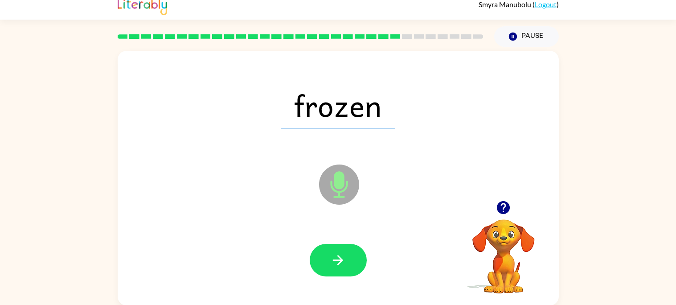
scroll to position [0, 0]
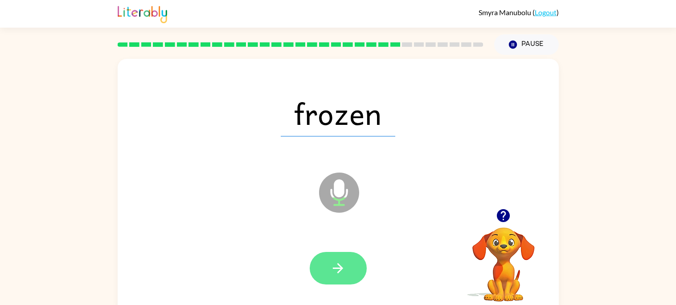
click at [339, 270] on icon "button" at bounding box center [338, 268] width 10 height 10
click at [346, 265] on button "button" at bounding box center [338, 268] width 57 height 33
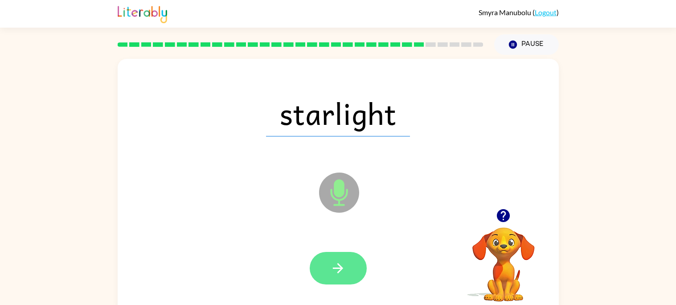
click at [351, 265] on button "button" at bounding box center [338, 268] width 57 height 33
click at [347, 280] on button "button" at bounding box center [338, 268] width 57 height 33
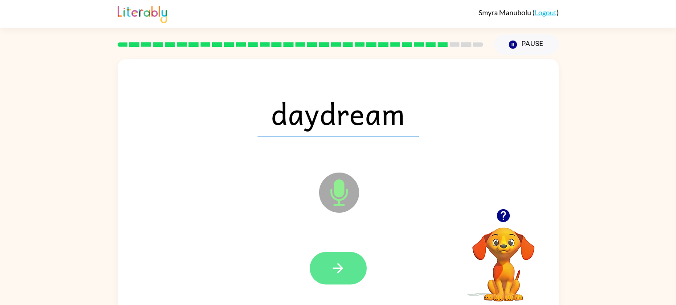
click at [345, 260] on icon "button" at bounding box center [338, 268] width 16 height 16
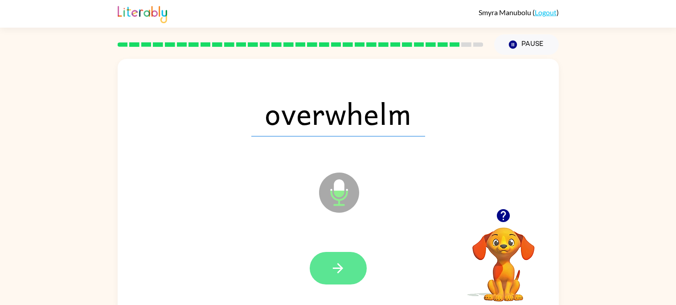
click at [353, 263] on button "button" at bounding box center [338, 268] width 57 height 33
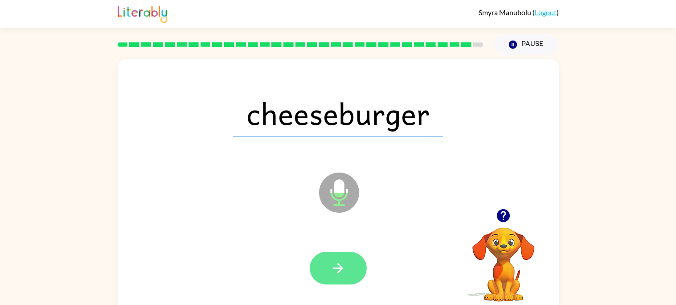
click at [348, 264] on button "button" at bounding box center [338, 268] width 57 height 33
